Goal: Navigation & Orientation: Find specific page/section

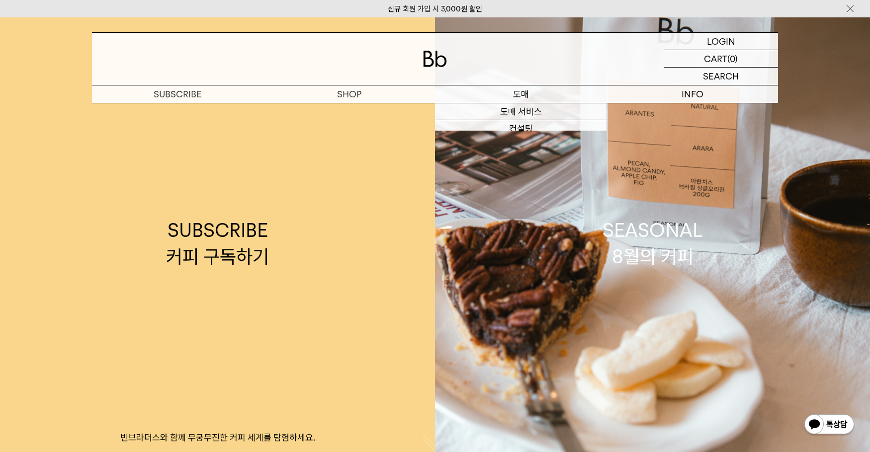
click at [526, 97] on p "도매" at bounding box center [520, 93] width 171 height 17
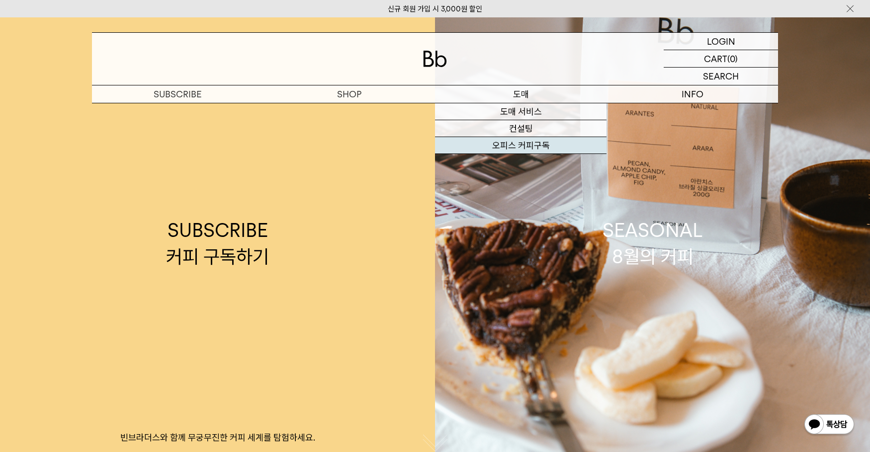
click at [517, 142] on link "오피스 커피구독" at bounding box center [520, 145] width 171 height 17
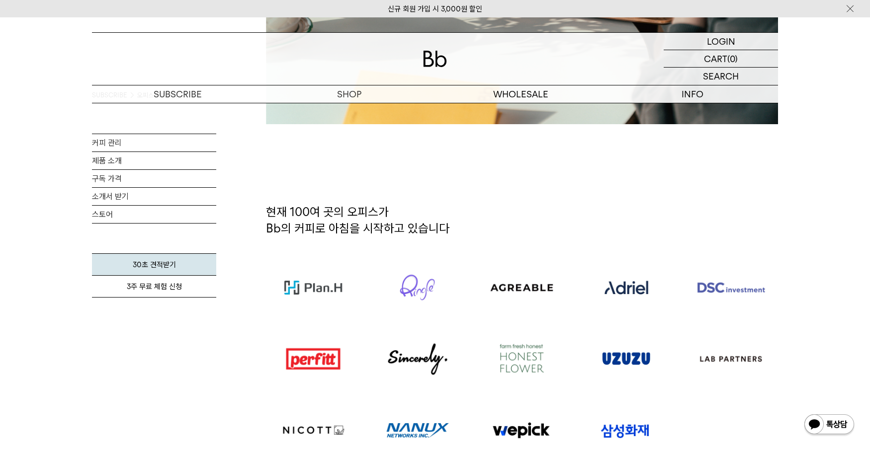
scroll to position [497, 0]
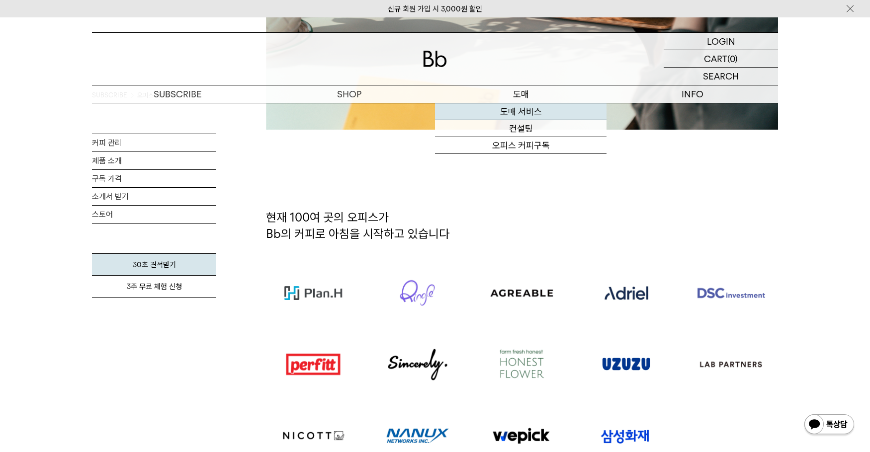
click at [518, 111] on link "도매 서비스" at bounding box center [520, 111] width 171 height 17
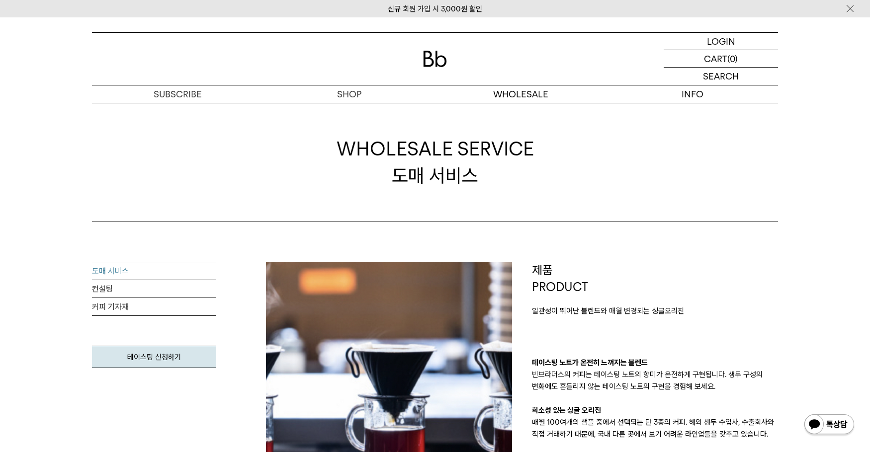
click at [505, 125] on div "WHOLESALE SERVICE 도매 서비스" at bounding box center [435, 162] width 686 height 119
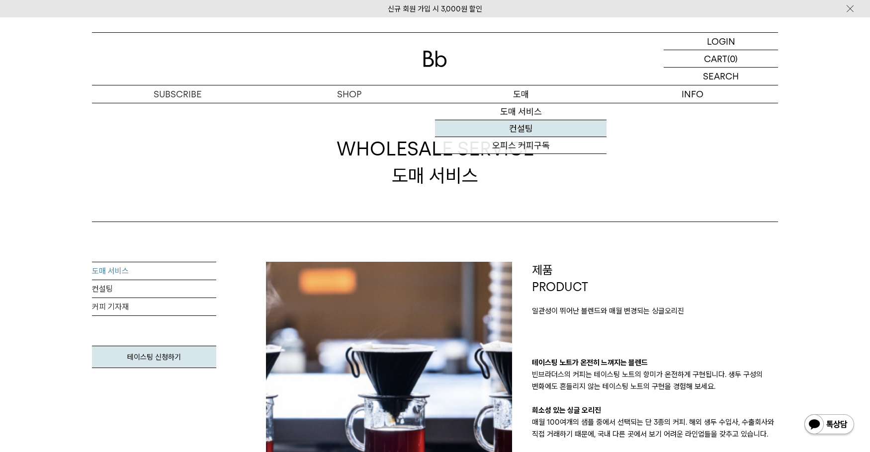
click at [510, 122] on link "컨설팅" at bounding box center [520, 128] width 171 height 17
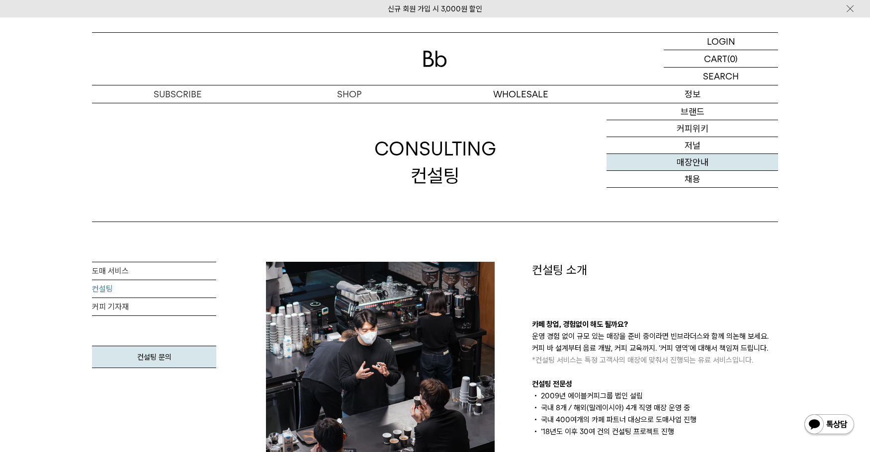
click at [708, 162] on link "매장안내" at bounding box center [691, 162] width 171 height 17
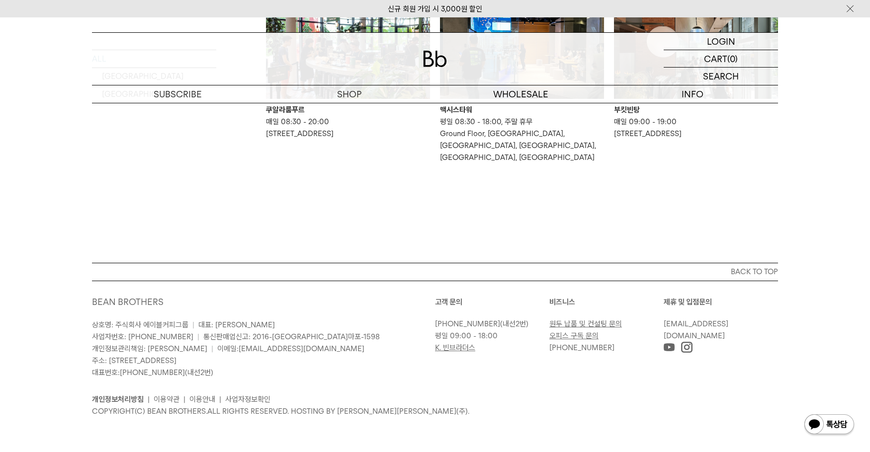
scroll to position [826, 0]
click at [348, 94] on p "숍" at bounding box center [348, 93] width 171 height 17
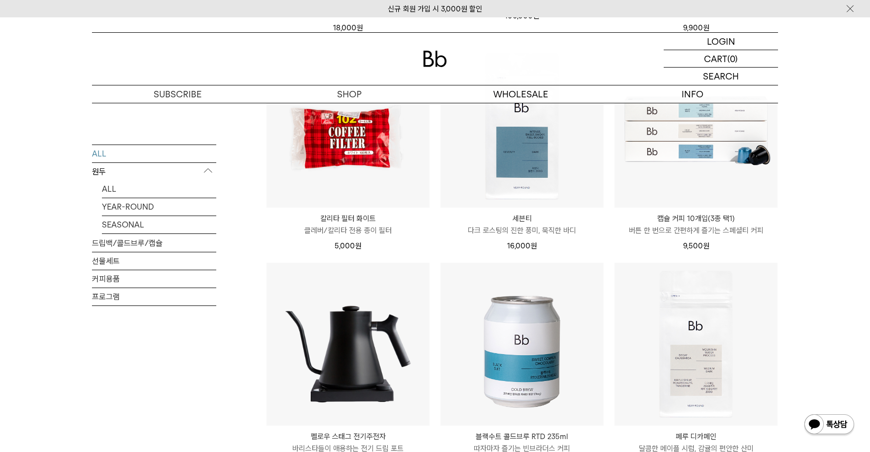
scroll to position [1193, 0]
